Goal: Complete application form

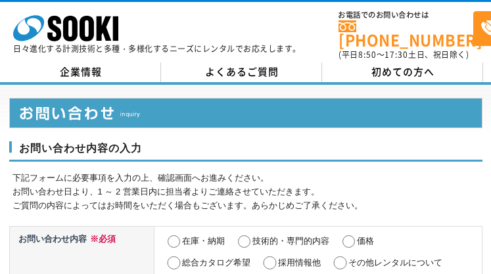
select select "42"
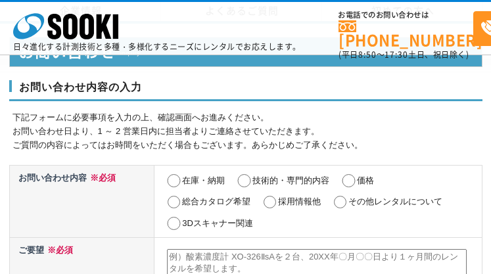
select select "42"
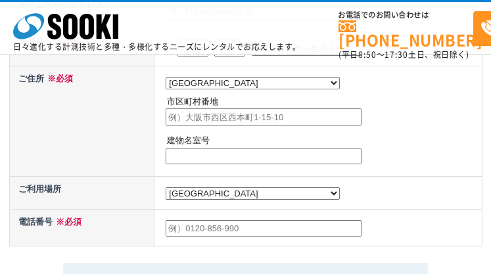
radio input "true"
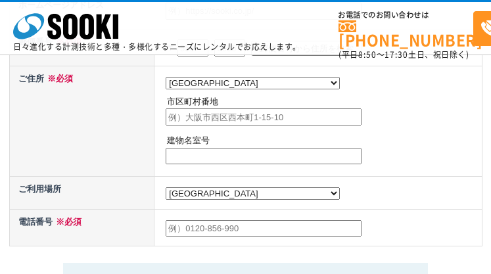
radio input "true"
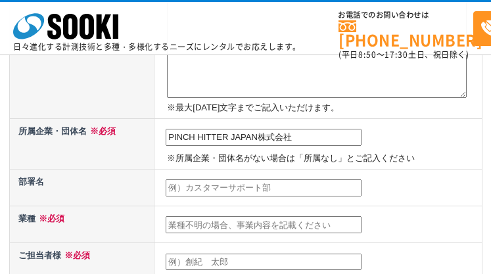
type input "PINCH HITTER JAPAN株式会社"
type input "BIZ CASH事業部"
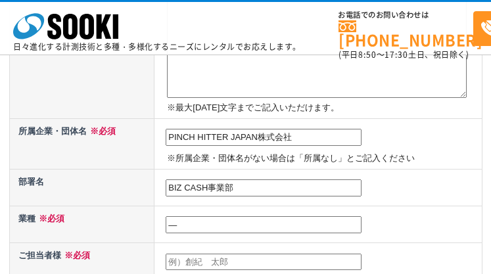
type input "―"
type input "[PERSON_NAME]"
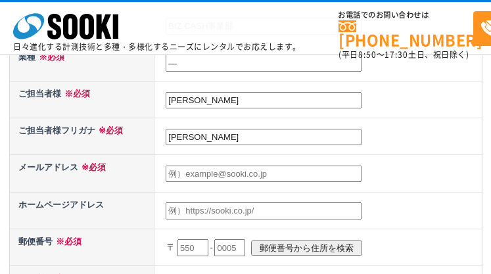
type input "[PERSON_NAME]"
type input "[EMAIL_ADDRESS][DOMAIN_NAME]"
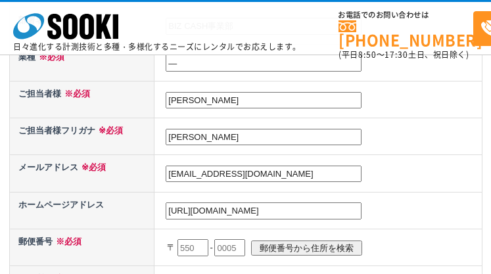
type input "[URL][DOMAIN_NAME]"
type input "854"
type input "8540"
type input "0045"
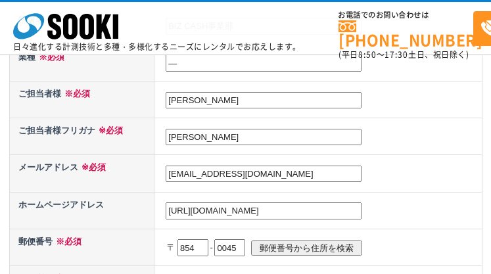
scroll to position [632, 0]
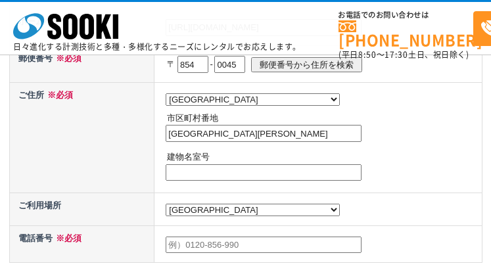
type input "[GEOGRAPHIC_DATA][PERSON_NAME]"
type input "―"
type input "0957569400"
type textarea "loremipsumd。 sitametconsecte、ADIPI ELITSE DOEIUsmodtemporinc。 utlaBOR ETDOlorem…"
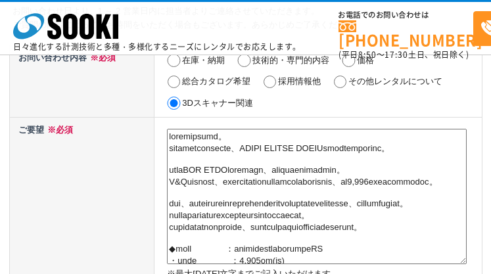
scroll to position [419, 0]
